Goal: Task Accomplishment & Management: Manage account settings

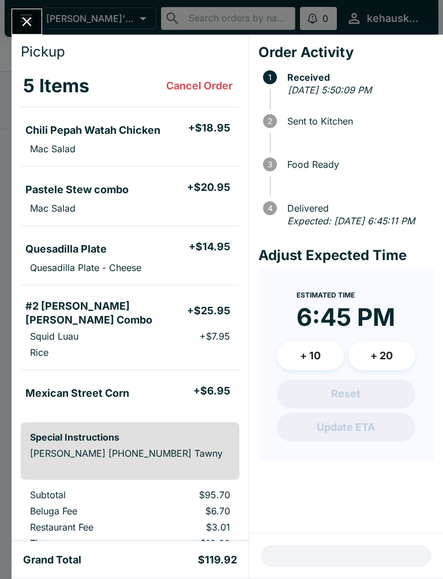
scroll to position [46, 0]
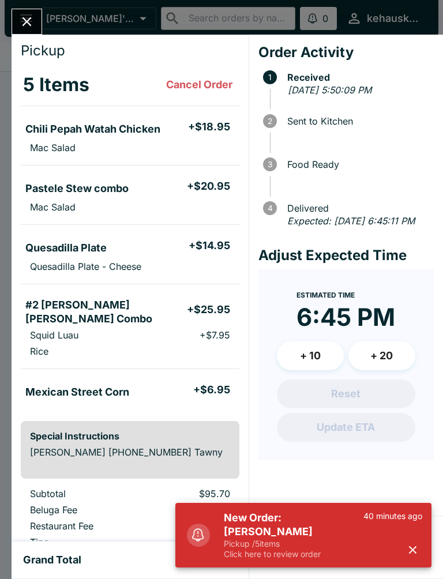
click at [305, 543] on p "Pickup / 5 items" at bounding box center [294, 544] width 140 height 10
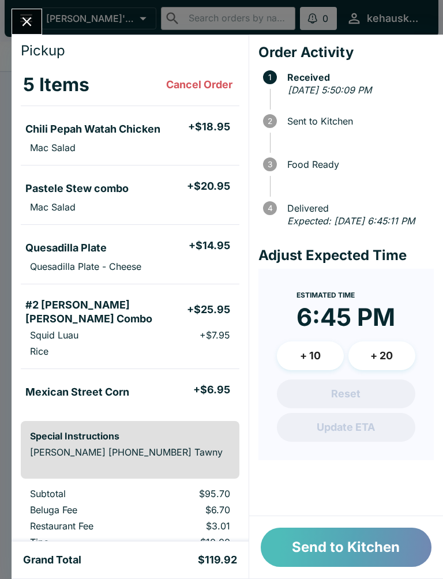
click at [326, 556] on button "Send to Kitchen" at bounding box center [346, 547] width 171 height 39
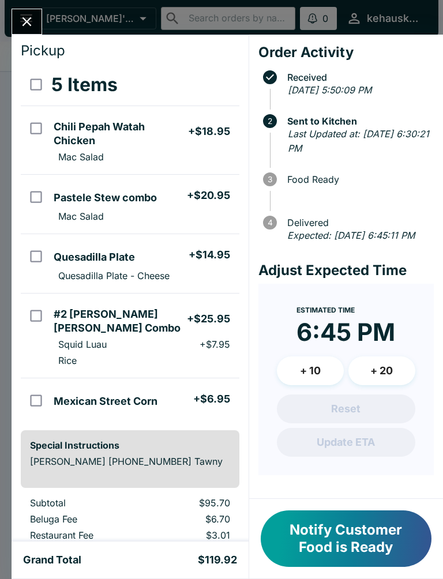
scroll to position [48, 0]
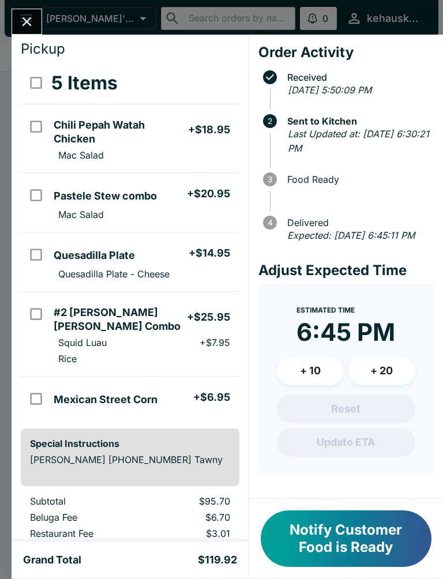
click at [353, 525] on button "Notify Customer Food is Ready" at bounding box center [346, 538] width 171 height 57
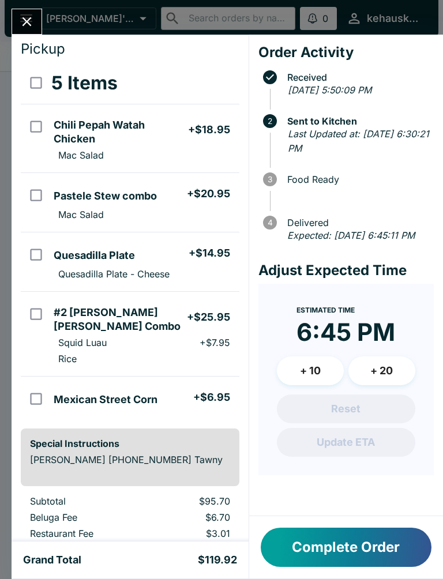
click at [352, 524] on div "Complete Order" at bounding box center [346, 547] width 194 height 62
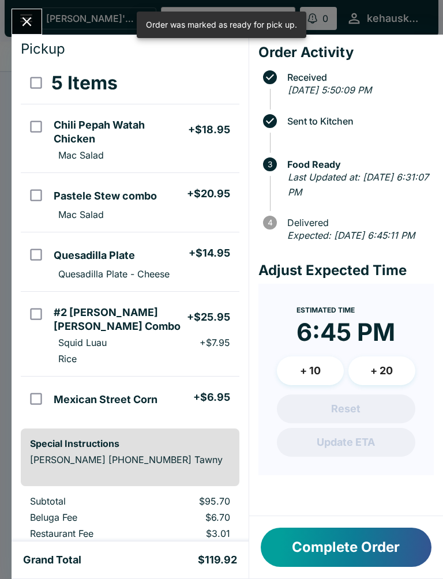
click at [291, 549] on button "Complete Order" at bounding box center [346, 547] width 171 height 39
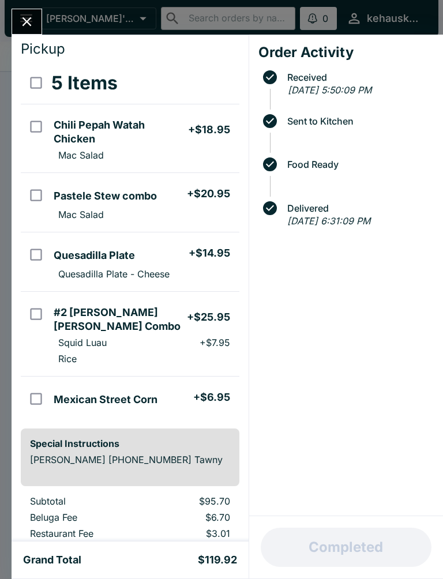
click at [25, 19] on icon "Close" at bounding box center [27, 22] width 16 height 16
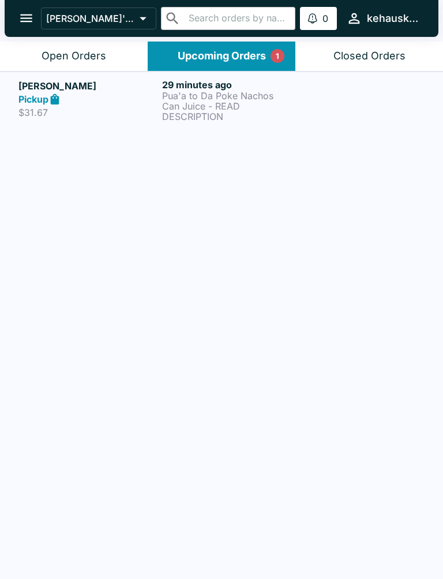
scroll to position [2, 0]
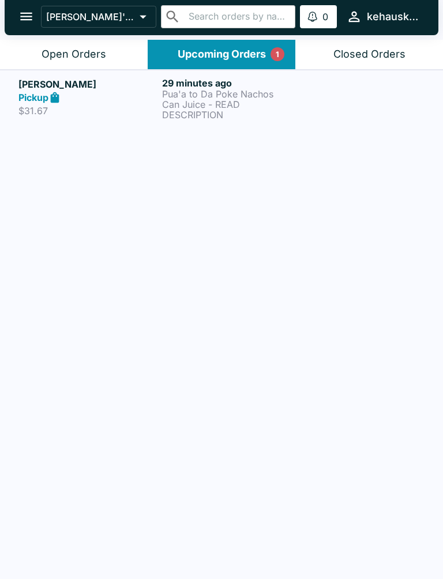
click at [172, 121] on link "[PERSON_NAME] Pickup $31.67 29 minutes ago Pua'a to Da Poke Nachos Can Juice - …" at bounding box center [221, 98] width 443 height 57
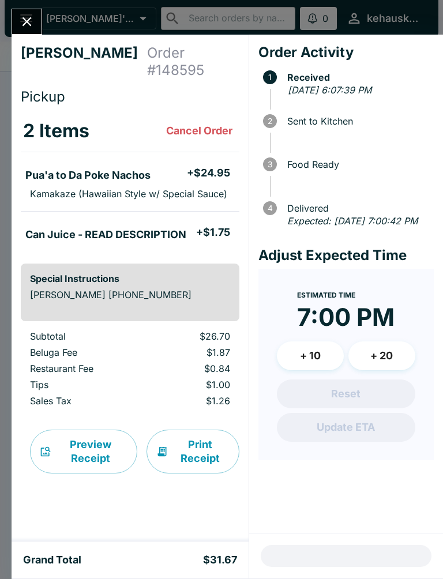
click at [15, 18] on button "Close" at bounding box center [26, 21] width 29 height 25
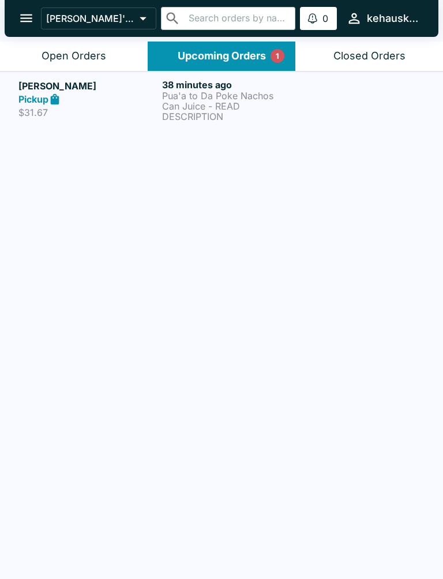
click at [194, 105] on p "Can Juice - READ DESCRIPTION" at bounding box center [231, 111] width 139 height 21
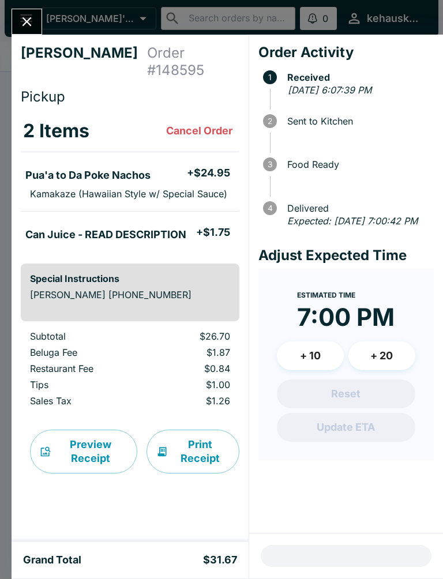
click at [197, 434] on button "Print Receipt" at bounding box center [193, 452] width 93 height 44
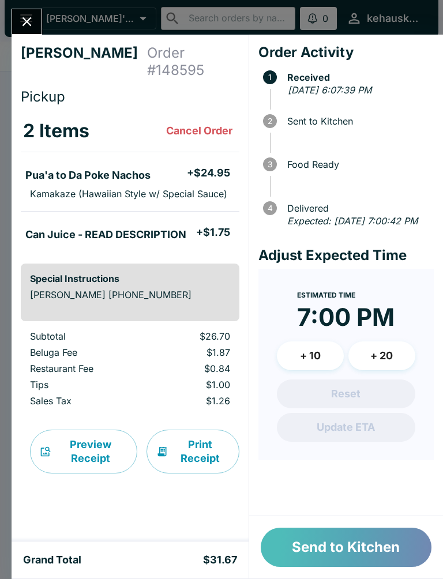
click at [333, 544] on button "Send to Kitchen" at bounding box center [346, 547] width 171 height 39
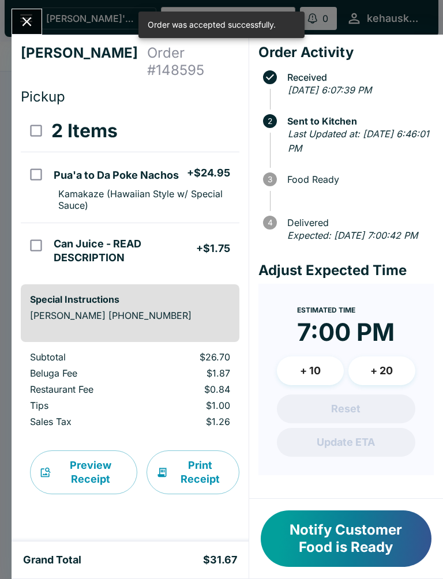
click at [32, 17] on icon "Close" at bounding box center [27, 22] width 16 height 16
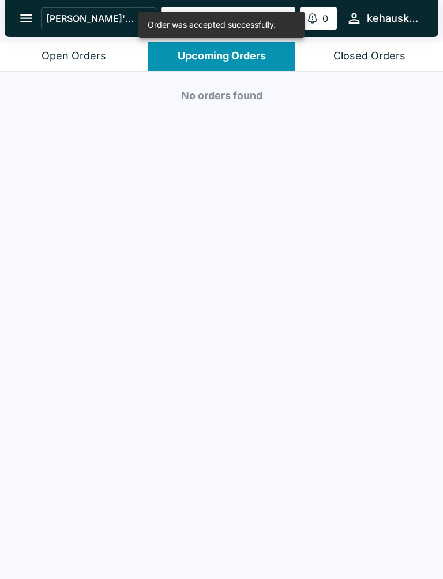
click at [356, 43] on button "Closed Orders" at bounding box center [369, 56] width 148 height 29
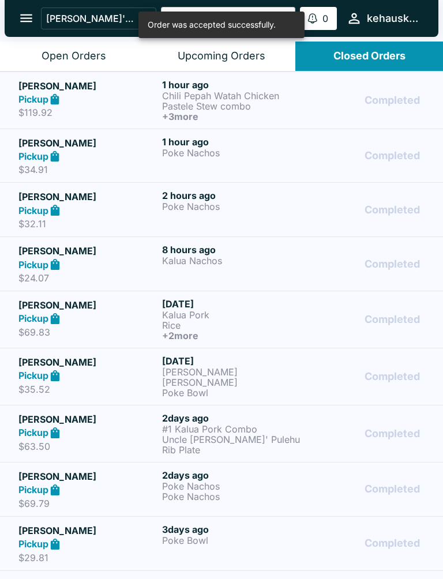
click at [356, 43] on button "Closed Orders" at bounding box center [369, 56] width 148 height 29
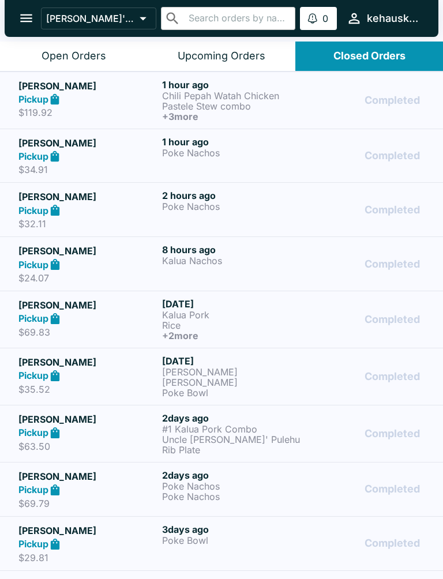
click at [192, 101] on p "Pastele Stew combo" at bounding box center [231, 106] width 139 height 10
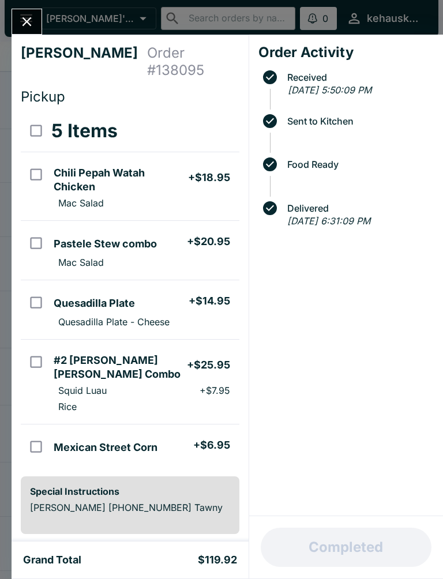
click at [30, 17] on icon "Close" at bounding box center [27, 22] width 16 height 16
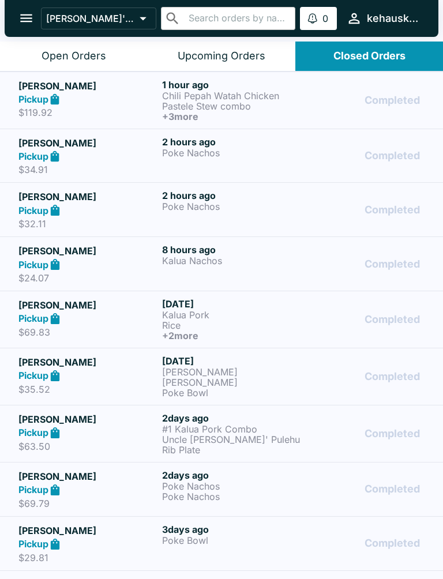
click at [217, 52] on div "Upcoming Orders" at bounding box center [222, 56] width 88 height 13
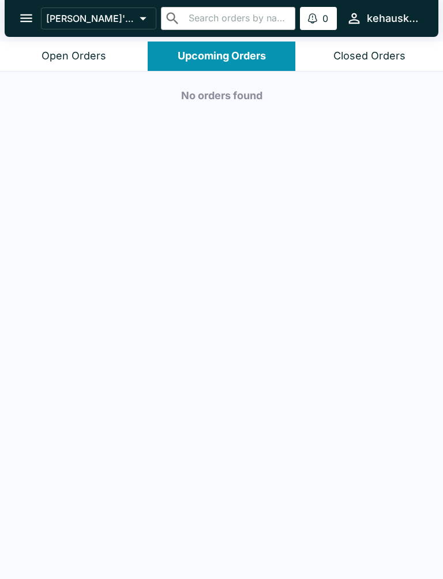
click at [67, 52] on div "Open Orders" at bounding box center [74, 56] width 65 height 13
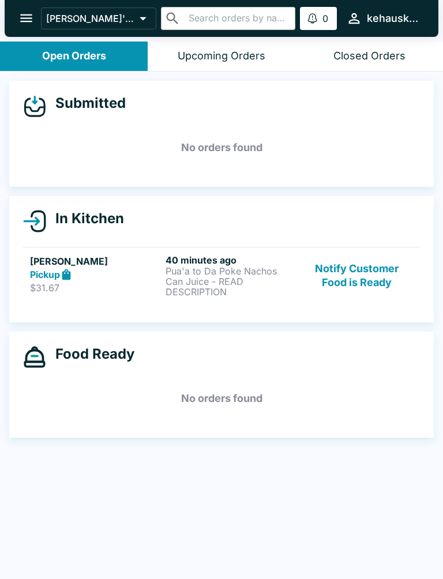
click at [204, 283] on p "Can Juice - READ DESCRIPTION" at bounding box center [231, 286] width 131 height 21
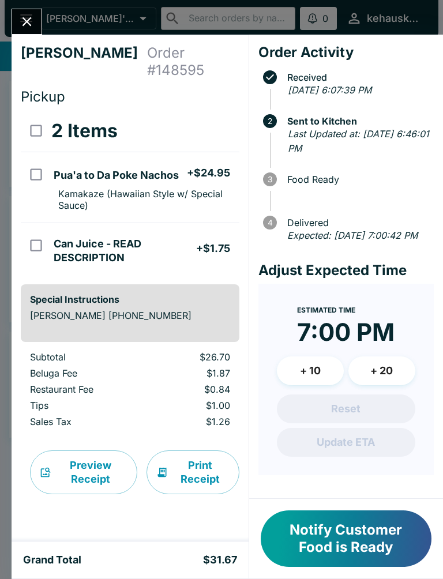
click at [338, 524] on button "Notify Customer Food is Ready" at bounding box center [346, 538] width 171 height 57
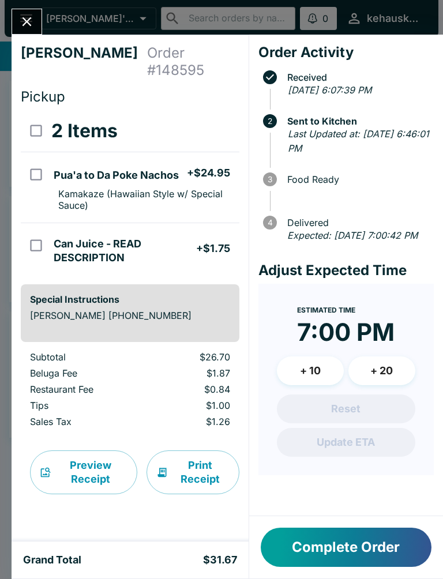
click at [338, 523] on div "Complete Order" at bounding box center [346, 547] width 194 height 62
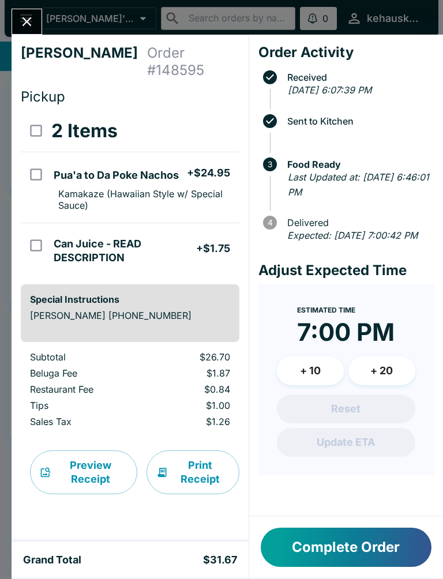
click at [329, 503] on div "Order Activity Received [DATE] 6:07:39 PM Sent to Kitchen 3 Food Ready Last Upd…" at bounding box center [346, 276] width 194 height 482
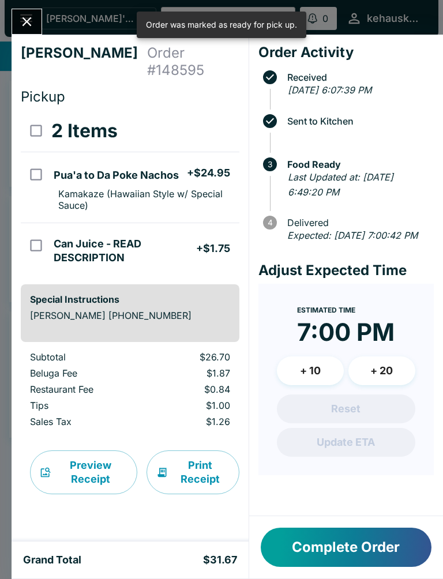
click at [325, 551] on button "Complete Order" at bounding box center [346, 547] width 171 height 39
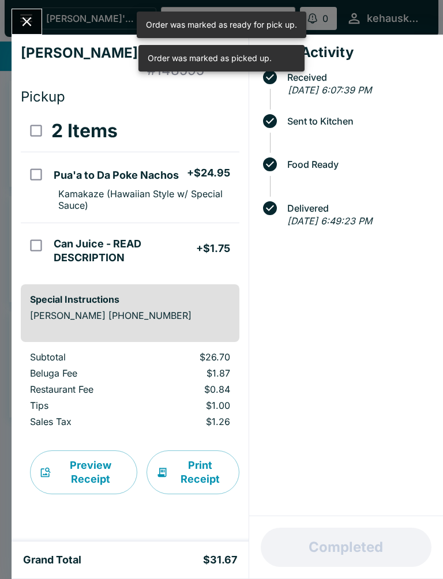
click at [31, 32] on button "Close" at bounding box center [26, 21] width 29 height 25
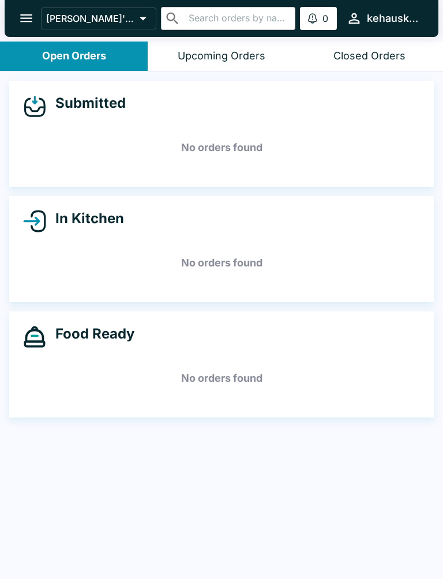
click at [27, 13] on icon "open drawer" at bounding box center [26, 18] width 16 height 16
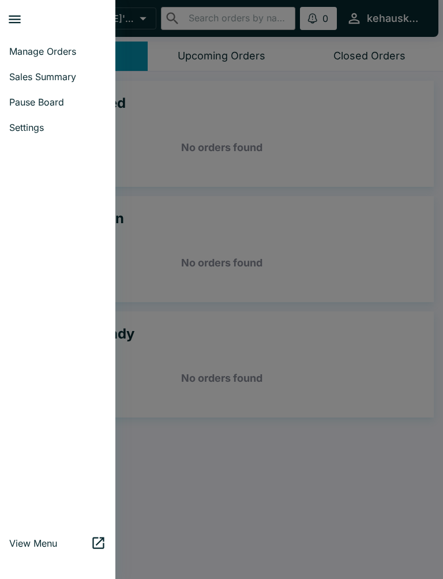
click at [69, 50] on span "Manage Orders" at bounding box center [57, 52] width 97 height 12
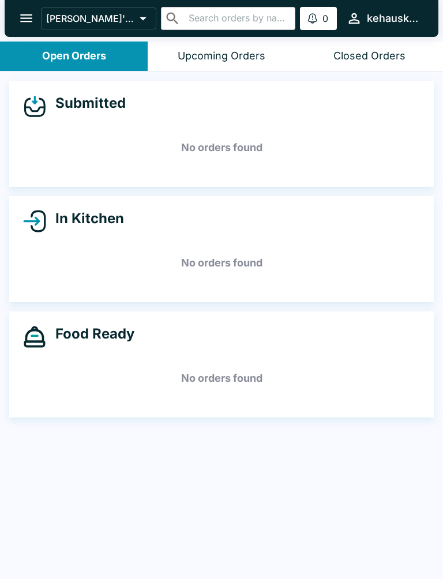
click at [222, 47] on button "Upcoming Orders" at bounding box center [222, 56] width 148 height 29
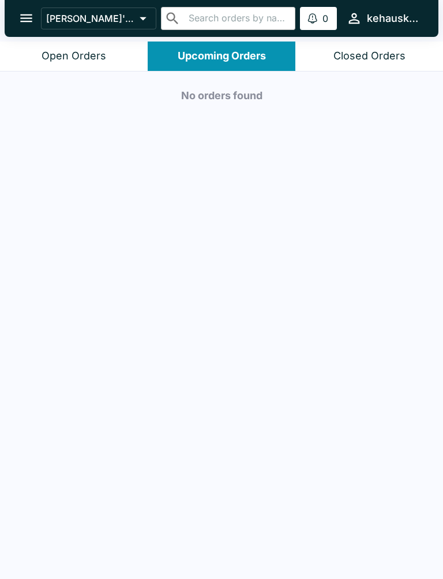
scroll to position [1, 0]
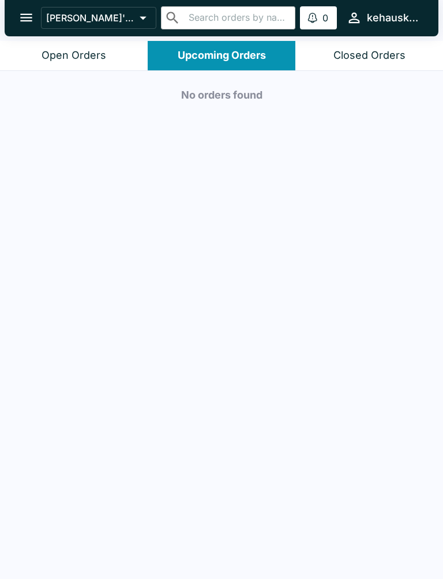
click at [360, 60] on div "Closed Orders" at bounding box center [369, 55] width 72 height 13
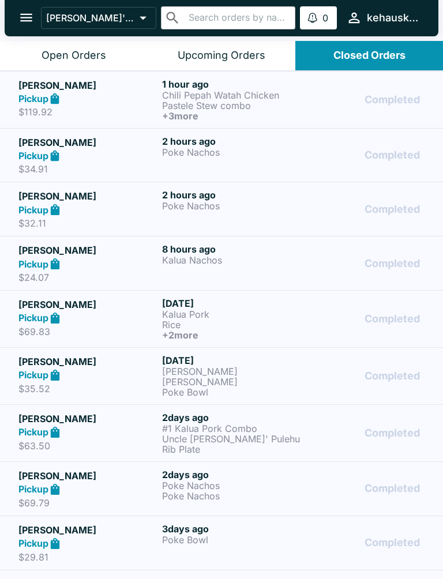
click at [360, 60] on div "Closed Orders" at bounding box center [369, 55] width 72 height 13
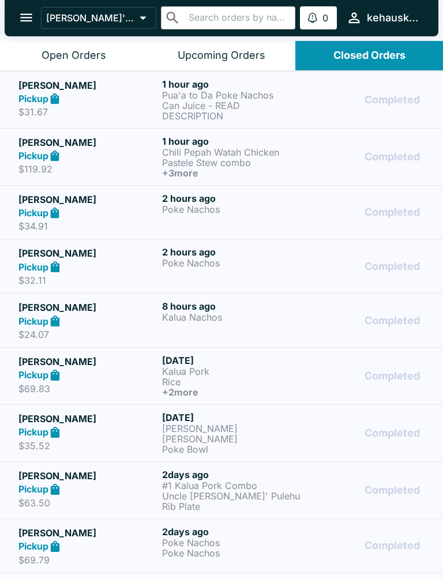
scroll to position [0, 0]
click at [227, 58] on div "Upcoming Orders" at bounding box center [222, 56] width 88 height 13
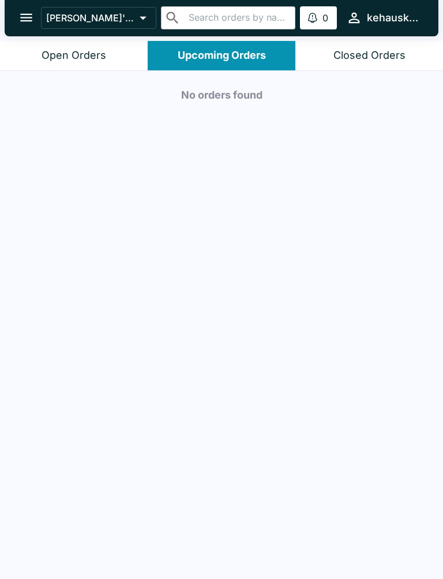
click at [47, 57] on div "Open Orders" at bounding box center [74, 55] width 65 height 13
